Goal: Information Seeking & Learning: Learn about a topic

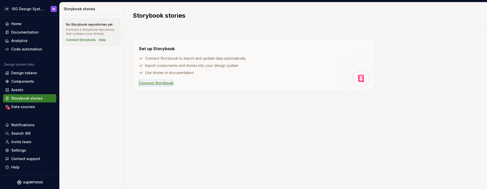
click at [155, 83] on div "Connect Storybook" at bounding box center [156, 82] width 34 height 5
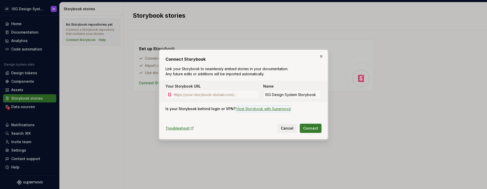
click at [256, 108] on div "Host Storybook with Supernova" at bounding box center [263, 108] width 54 height 5
click at [288, 129] on span "Cancel" at bounding box center [287, 127] width 13 height 5
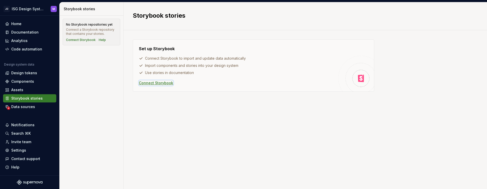
click at [153, 82] on div "Connect Storybook" at bounding box center [156, 82] width 34 height 5
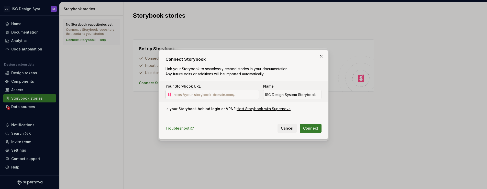
click at [183, 91] on input "Your Storybook URL" at bounding box center [214, 94] width 87 height 9
click at [198, 93] on input "Your Storybook URL" at bounding box center [214, 94] width 87 height 9
paste input "[URL][DOMAIN_NAME]"
type input "[URL][DOMAIN_NAME]"
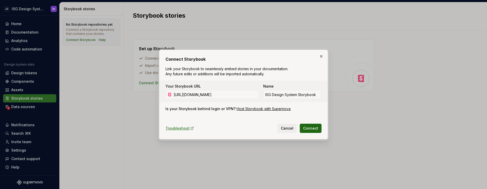
scroll to position [0, 0]
click at [309, 128] on span "Connect" at bounding box center [310, 127] width 15 height 5
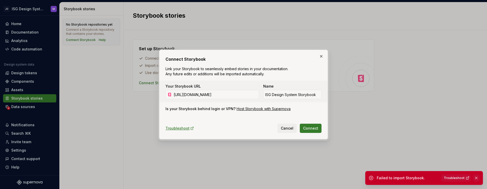
click at [476, 177] on button "button" at bounding box center [476, 177] width 7 height 7
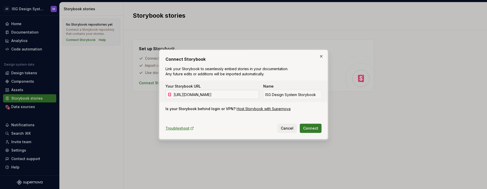
click at [215, 94] on input "[URL][DOMAIN_NAME]" at bounding box center [214, 94] width 87 height 9
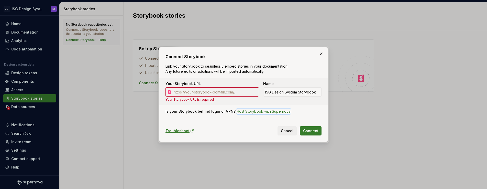
click at [259, 112] on div "Host Storybook with Supernova" at bounding box center [263, 111] width 54 height 5
click at [321, 53] on button "button" at bounding box center [320, 53] width 7 height 7
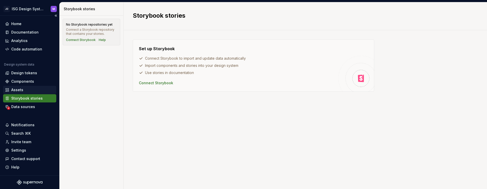
click at [17, 89] on div "Assets" at bounding box center [17, 89] width 12 height 5
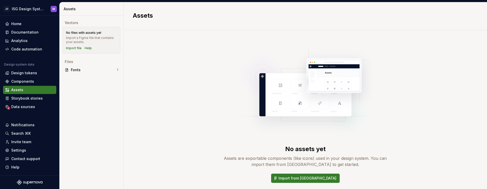
scroll to position [25, 0]
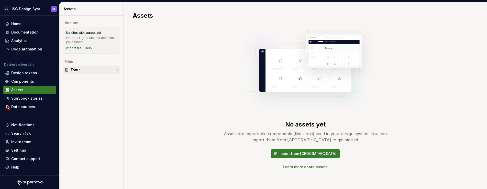
click at [74, 69] on div "Fonts" at bounding box center [94, 69] width 46 height 5
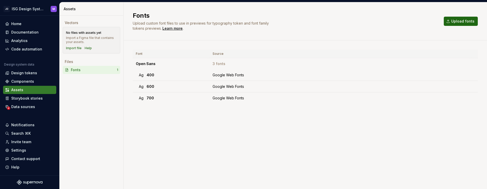
click at [458, 20] on span "Upload fonts" at bounding box center [462, 21] width 23 height 5
click at [19, 26] on div "Home" at bounding box center [29, 24] width 53 height 8
click at [18, 25] on div "Home" at bounding box center [16, 23] width 10 height 5
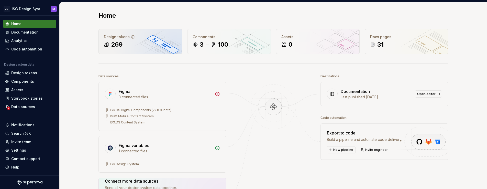
scroll to position [2, 0]
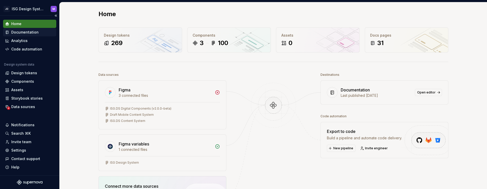
click at [25, 32] on div "Documentation" at bounding box center [24, 32] width 27 height 5
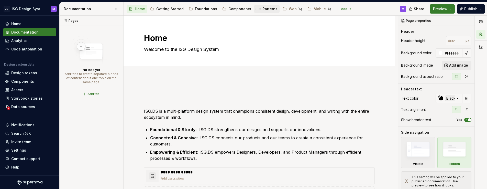
click at [262, 8] on div "Patterns" at bounding box center [269, 8] width 15 height 5
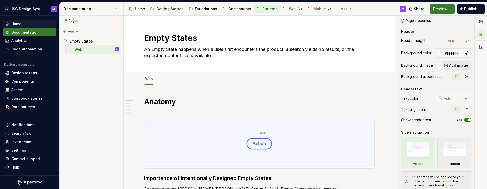
click at [17, 23] on div "Home" at bounding box center [16, 23] width 10 height 5
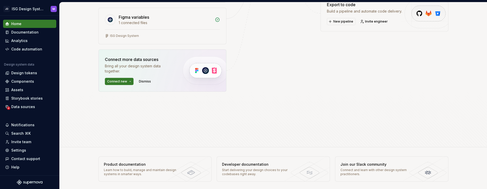
scroll to position [130, 0]
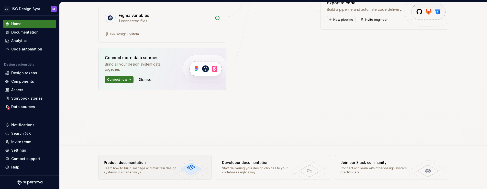
click at [129, 162] on div "Product documentation" at bounding box center [141, 162] width 74 height 5
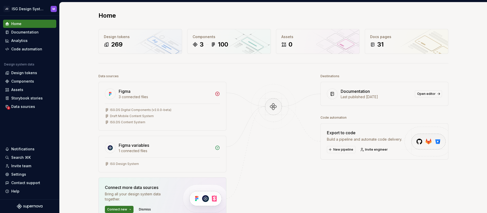
scroll to position [0, 0]
click at [24, 32] on div "Documentation" at bounding box center [24, 32] width 27 height 5
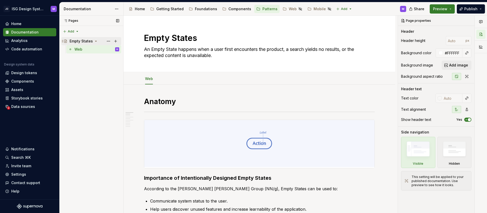
click at [95, 40] on icon "Page tree" at bounding box center [96, 41] width 4 height 4
click at [76, 30] on div "Pages Pages Add Accessibility guide for tree Page tree. Navigate the tree with …" at bounding box center [91, 115] width 64 height 198
click at [79, 39] on div "New page" at bounding box center [87, 41] width 33 height 5
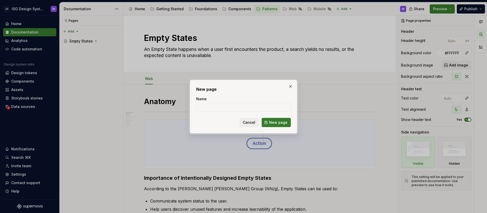
click at [246, 123] on span "Cancel" at bounding box center [249, 122] width 13 height 5
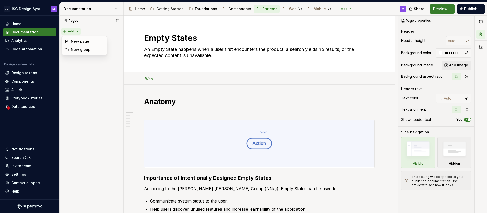
click at [76, 31] on div "Pages Pages Add Accessibility guide for tree Page tree. Navigate the tree with …" at bounding box center [91, 115] width 64 height 198
click at [77, 48] on div "New group" at bounding box center [87, 49] width 33 height 5
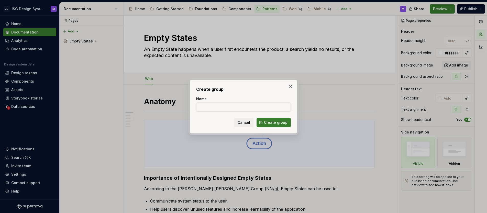
click at [213, 106] on input "Name" at bounding box center [243, 106] width 95 height 9
click at [291, 86] on button "button" at bounding box center [290, 86] width 7 height 7
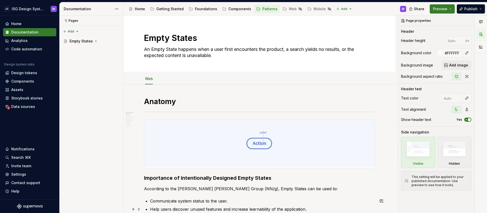
type textarea "*"
